Goal: Navigation & Orientation: Find specific page/section

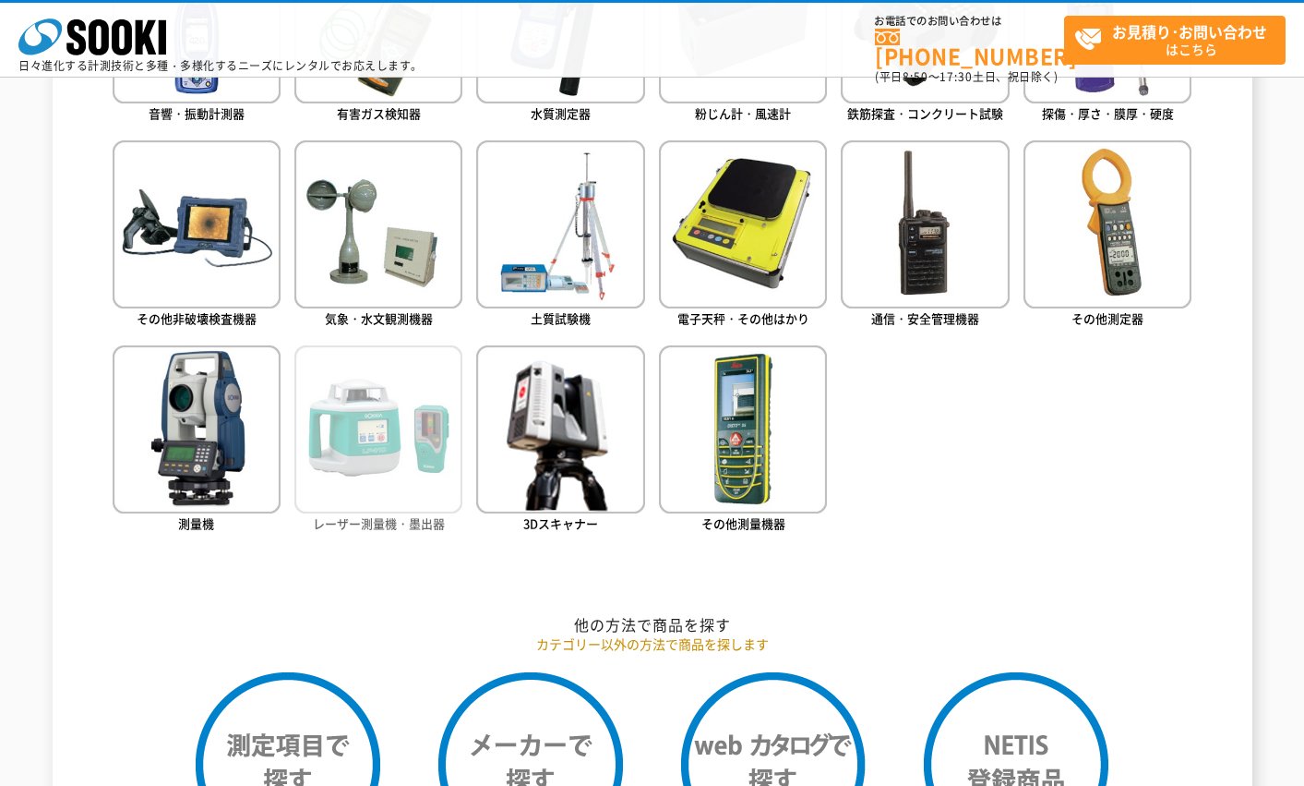
click at [414, 464] on img at bounding box center [378, 429] width 168 height 168
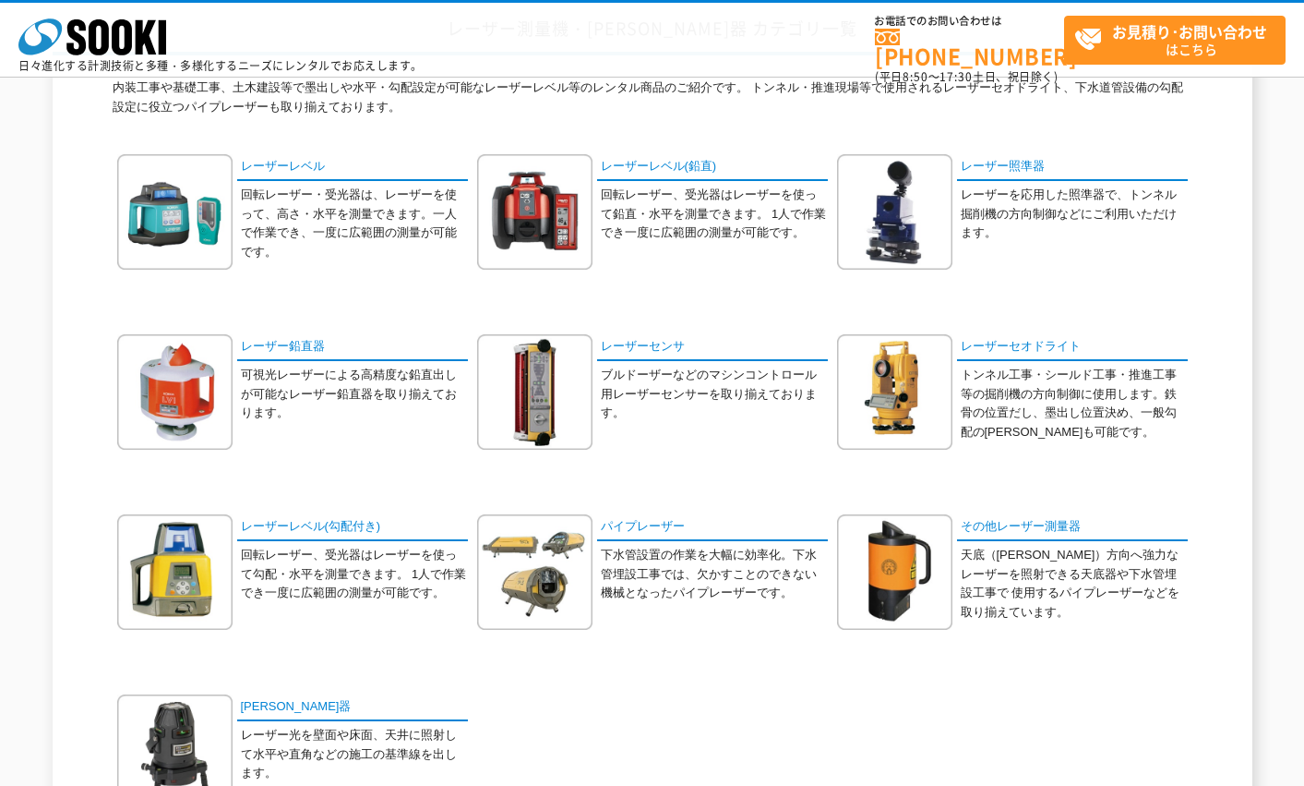
scroll to position [277, 0]
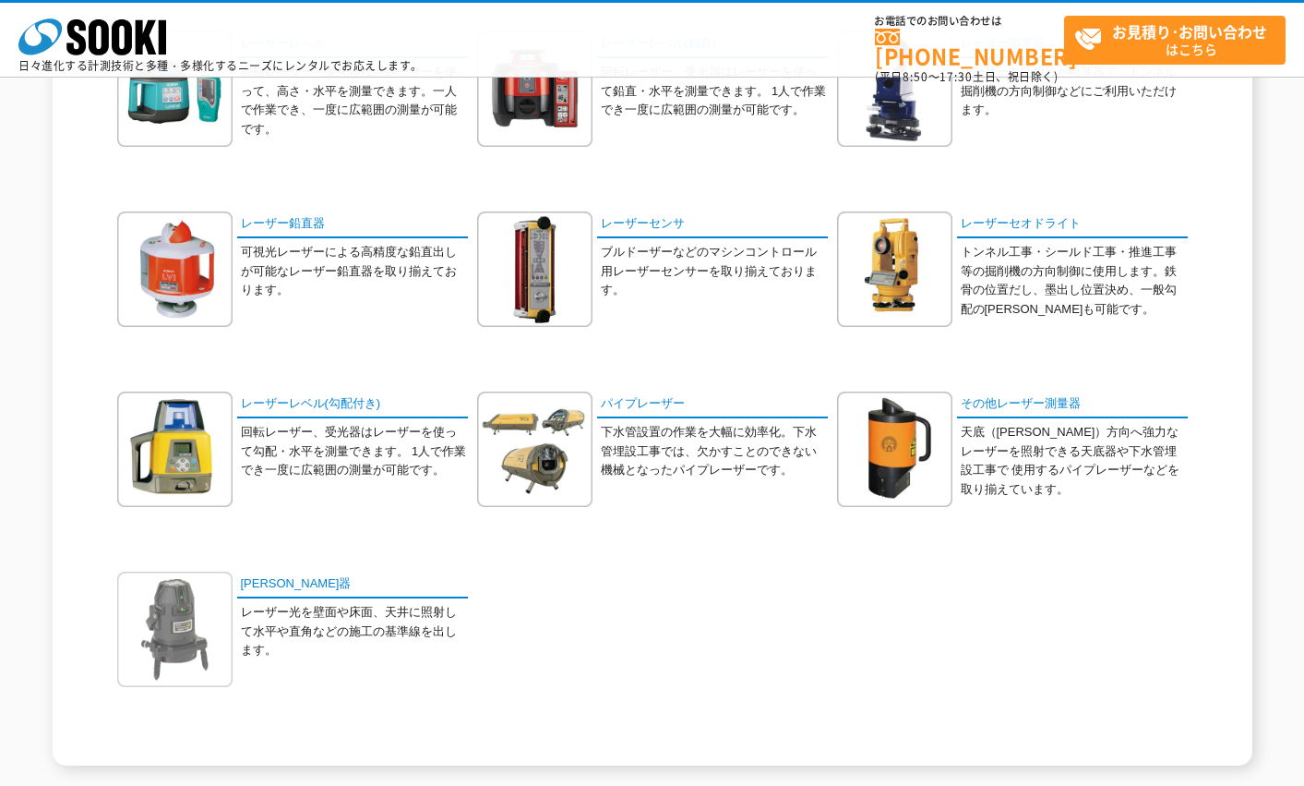
click at [181, 624] on img at bounding box center [174, 628] width 115 height 115
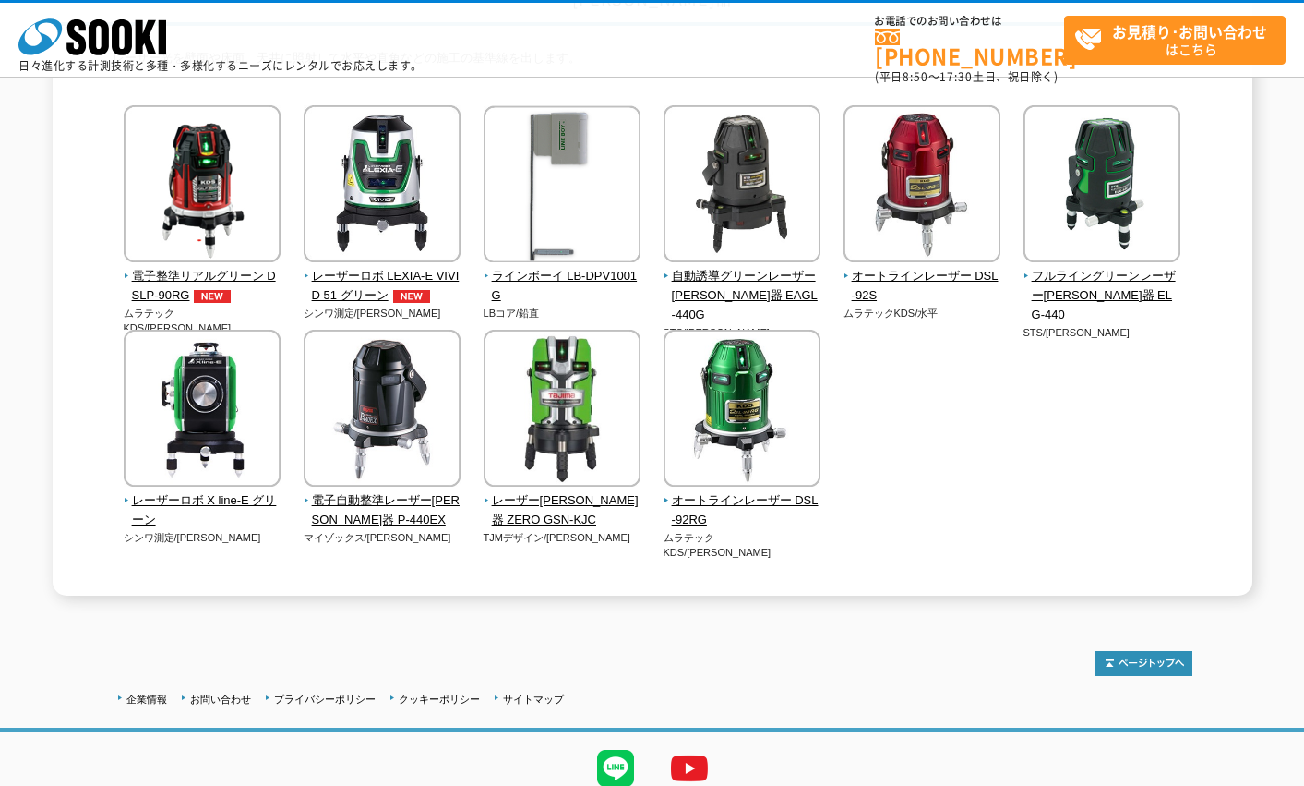
scroll to position [185, 0]
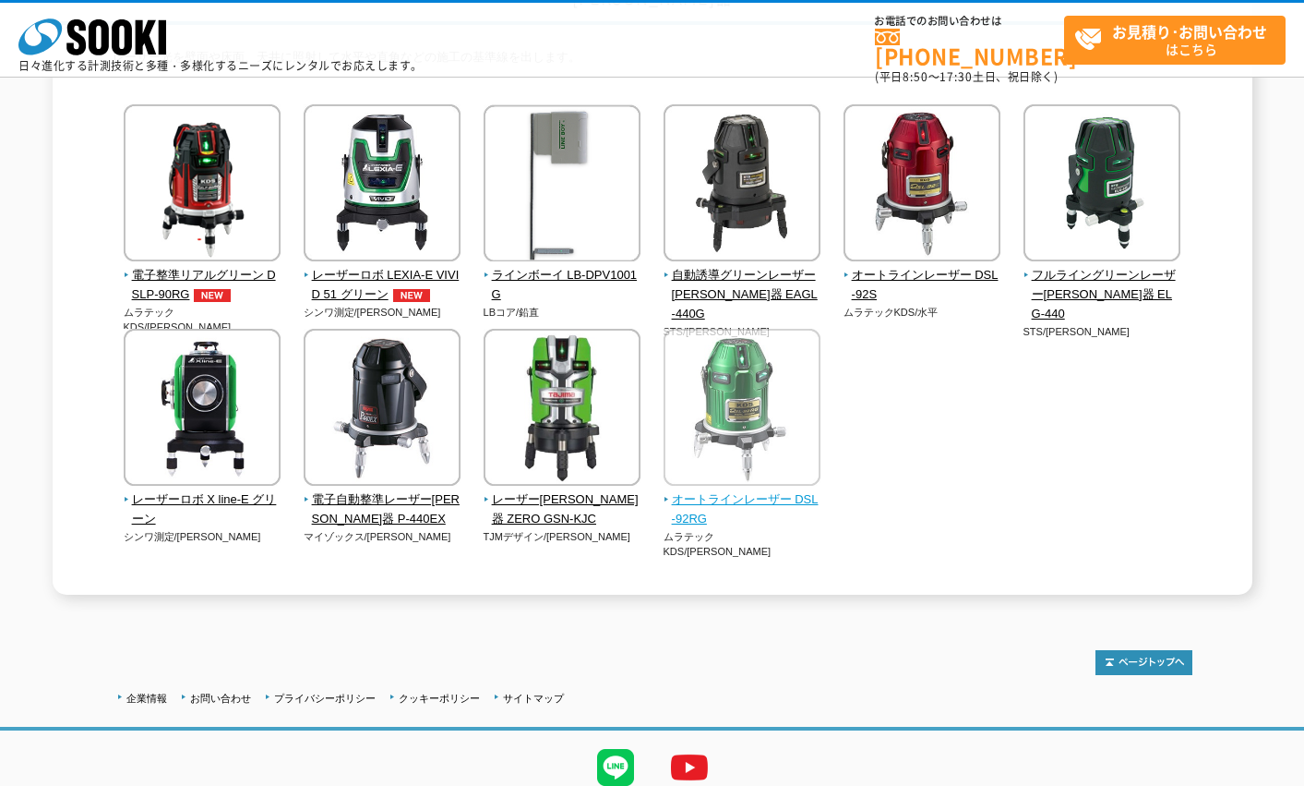
click at [756, 404] on img at bounding box center [742, 410] width 157 height 162
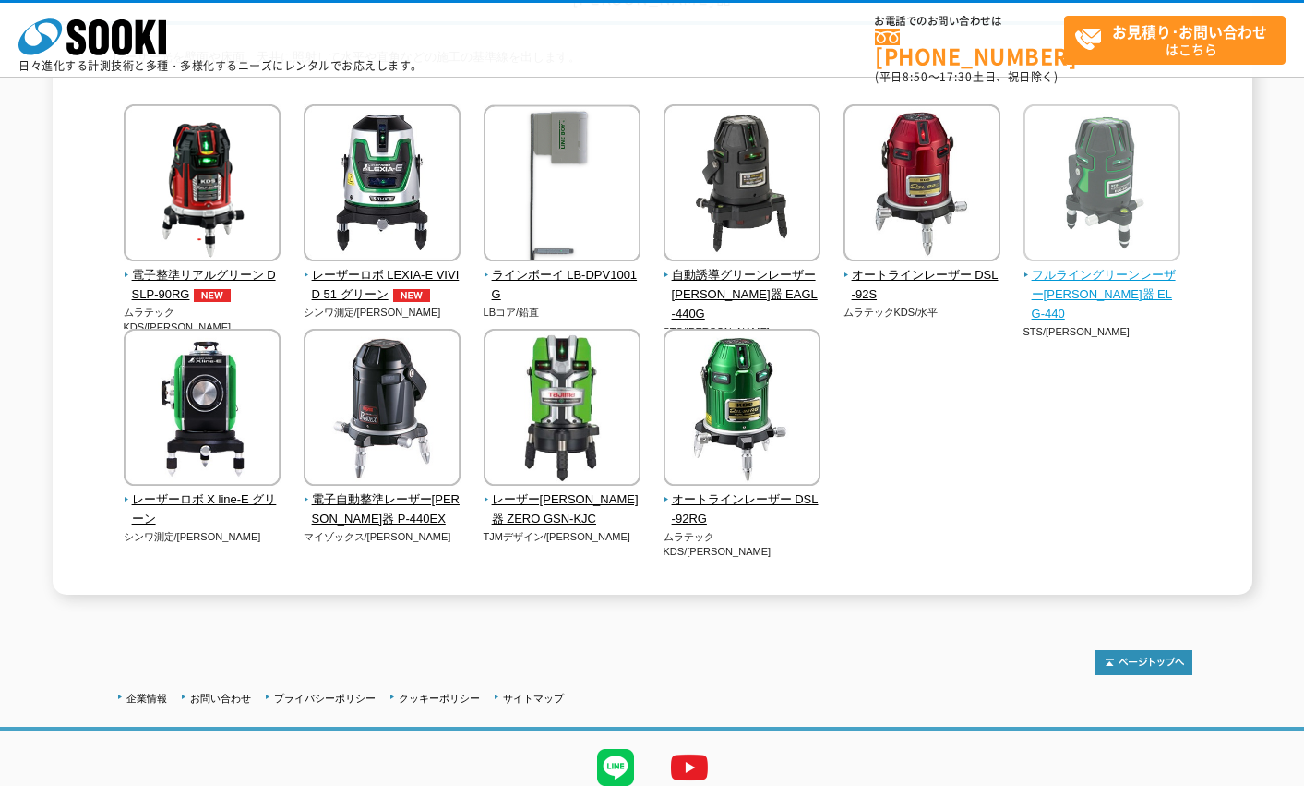
click at [1118, 276] on span "フルライングリーンレーザー墨出器 ELG-440" at bounding box center [1103, 294] width 158 height 57
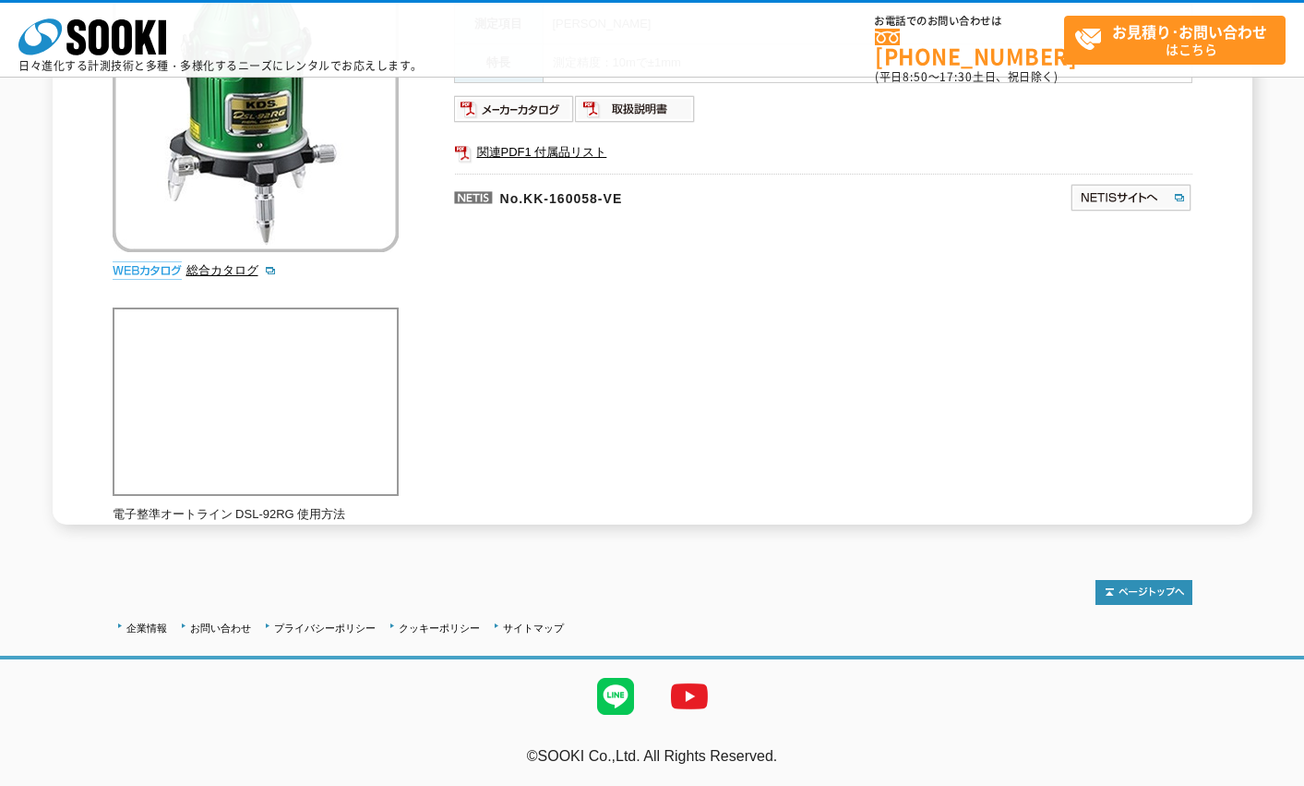
scroll to position [16, 0]
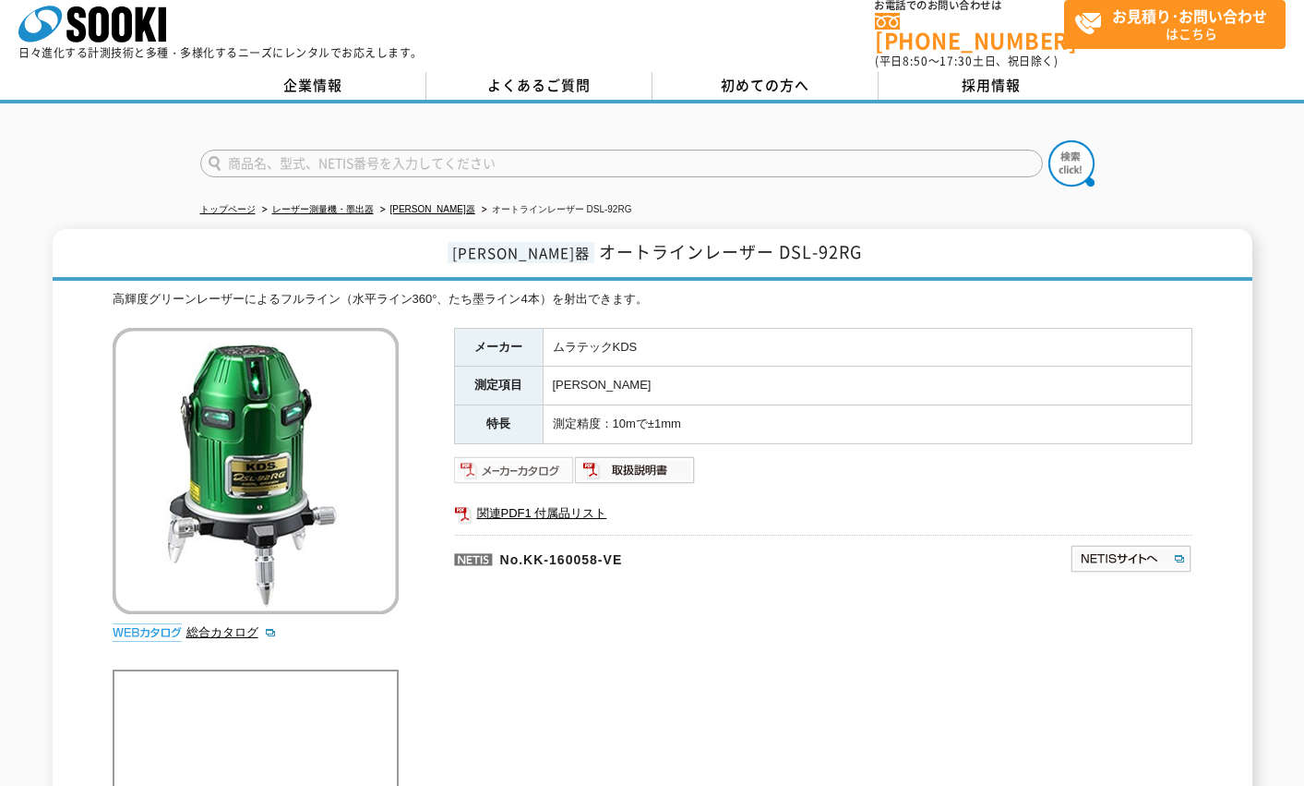
click at [549, 457] on img at bounding box center [514, 470] width 121 height 30
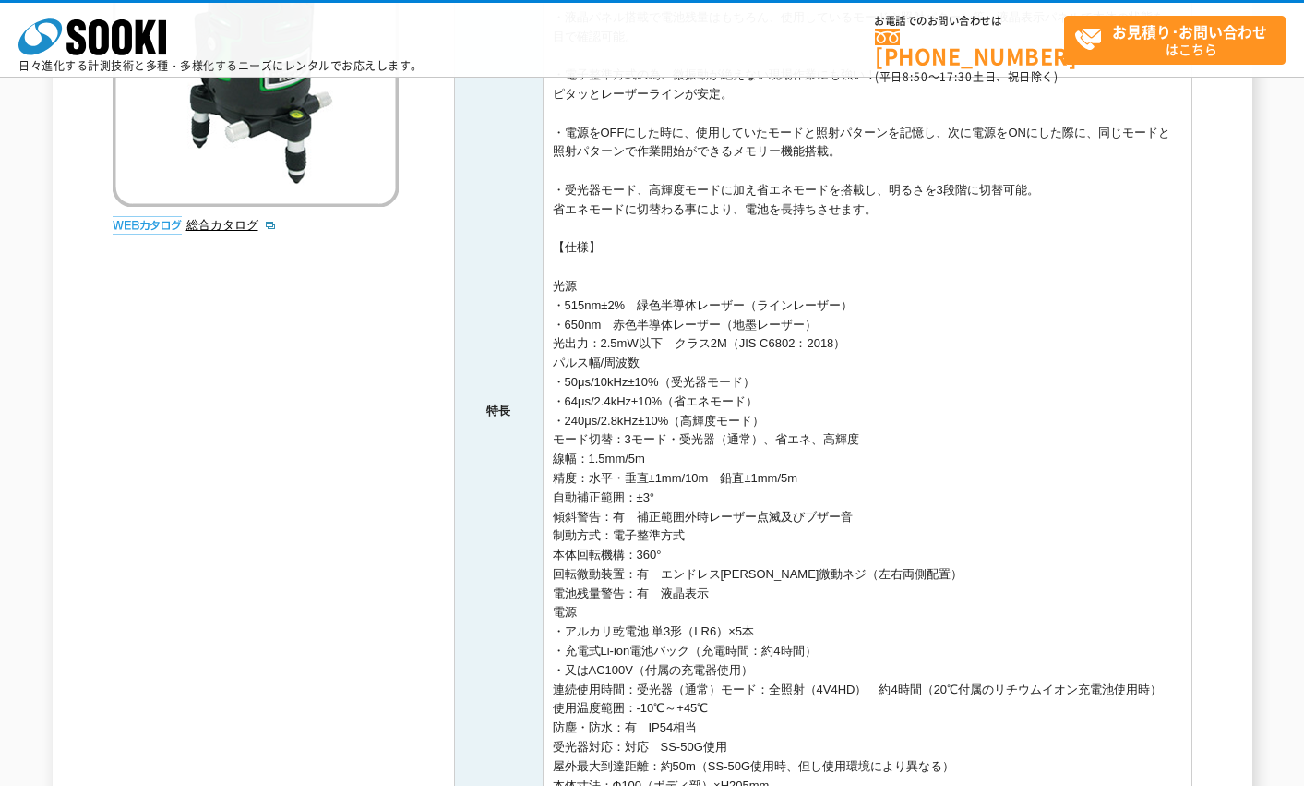
scroll to position [369, 0]
